Goal: Information Seeking & Learning: Learn about a topic

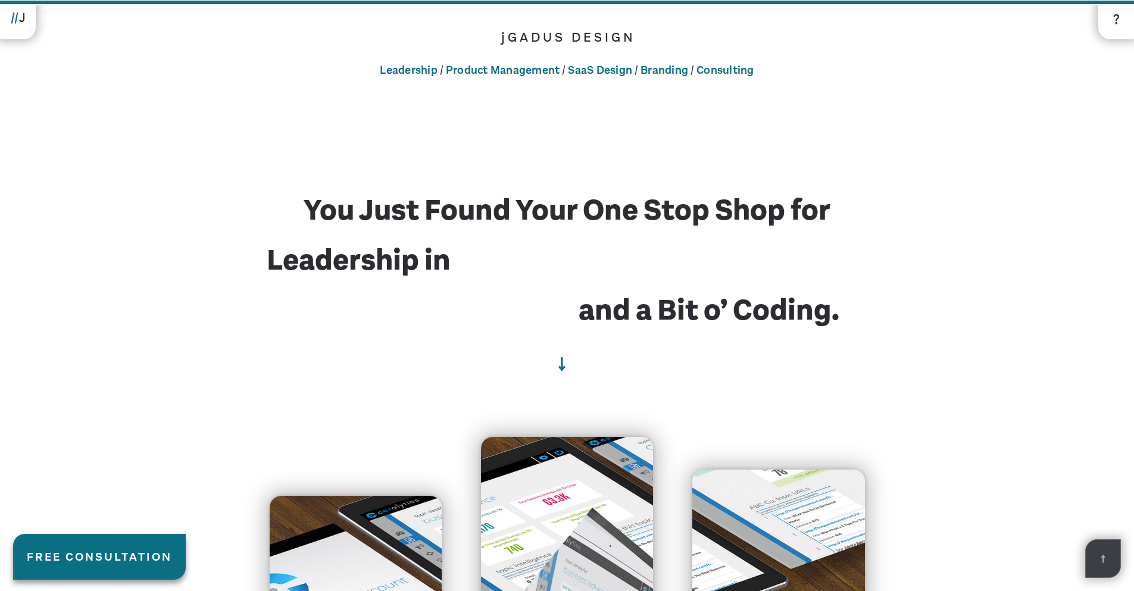
scroll to position [4004, 0]
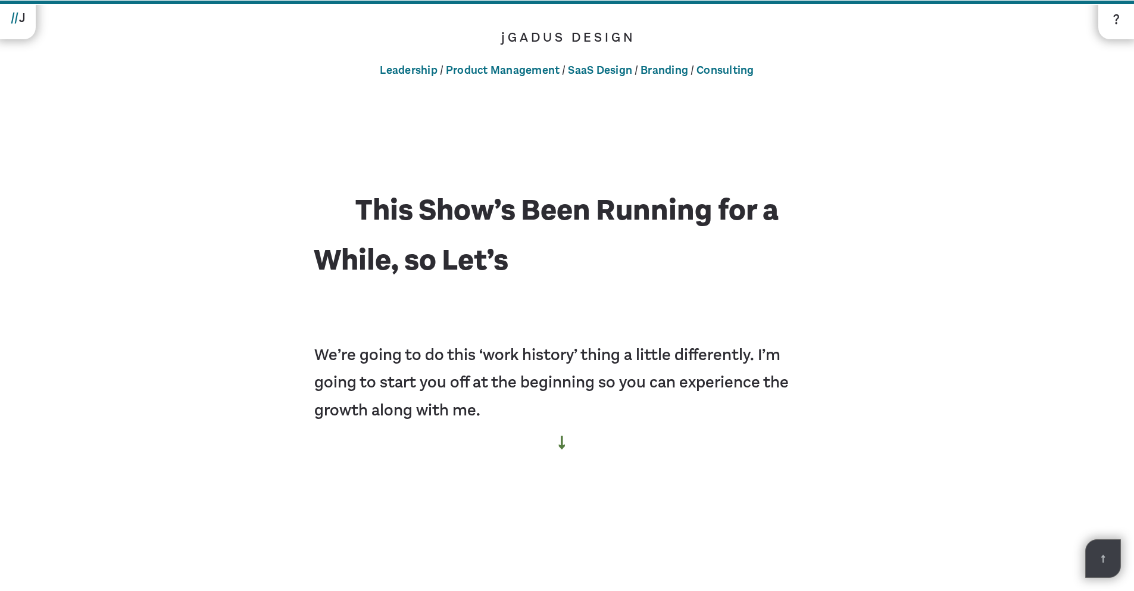
scroll to position [5350, 0]
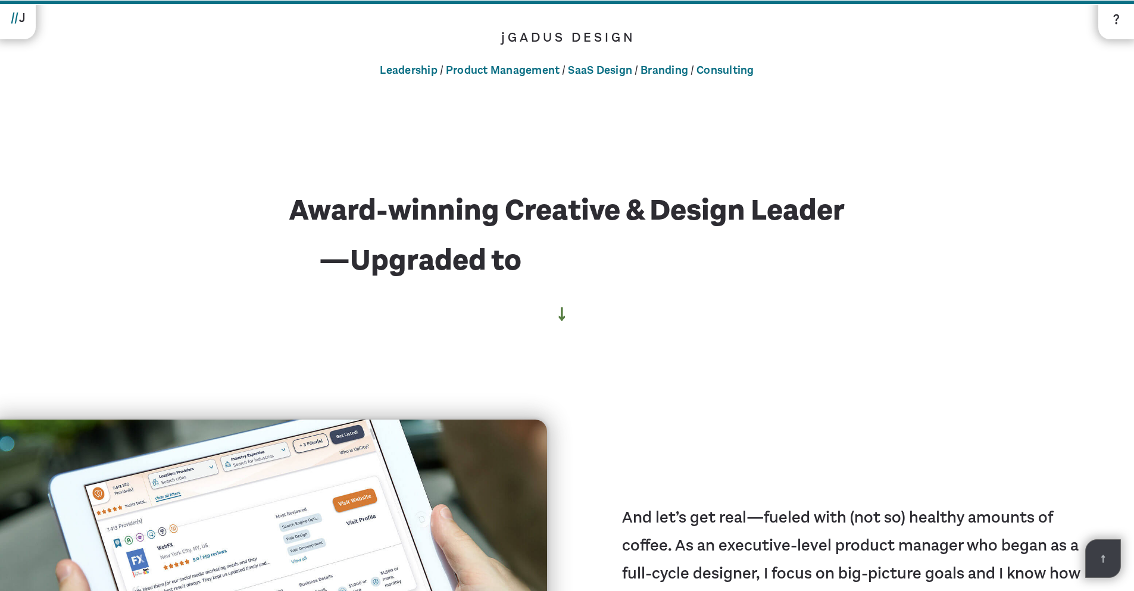
scroll to position [4047, 0]
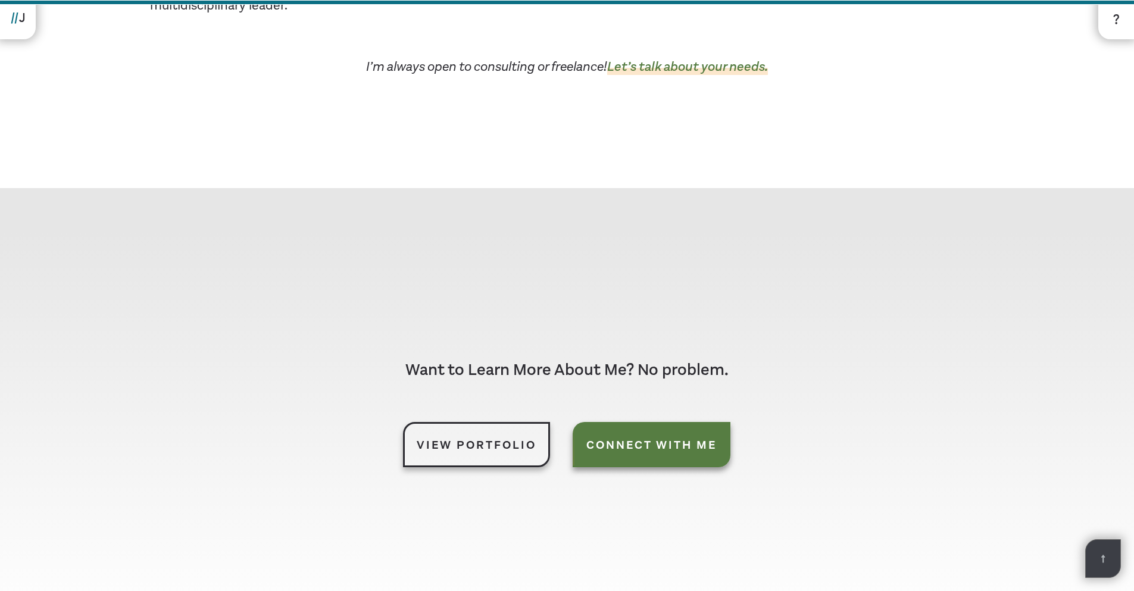
scroll to position [4047, 0]
